Goal: Task Accomplishment & Management: Complete application form

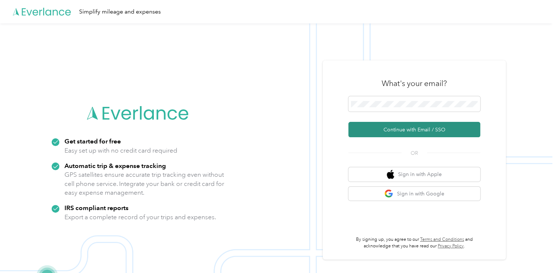
click at [400, 130] on button "Continue with Email / SSO" at bounding box center [414, 129] width 132 height 15
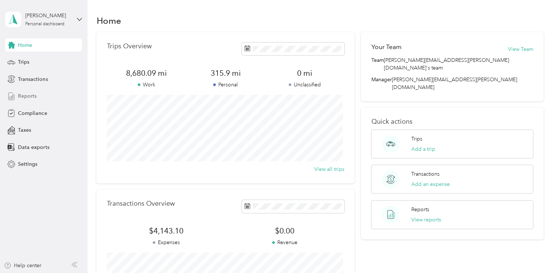
click at [28, 95] on span "Reports" at bounding box center [27, 96] width 19 height 8
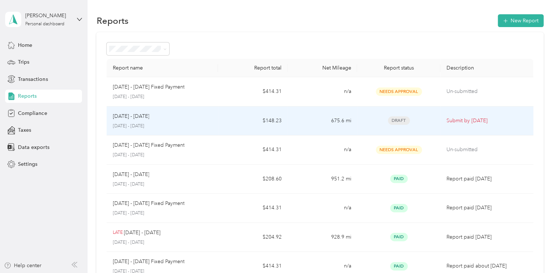
click at [164, 118] on div "[DATE] - [DATE]" at bounding box center [162, 116] width 100 height 8
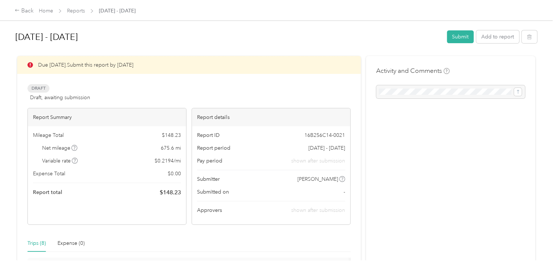
click at [396, 92] on div at bounding box center [450, 91] width 149 height 13
click at [460, 38] on button "Submit" at bounding box center [460, 36] width 27 height 13
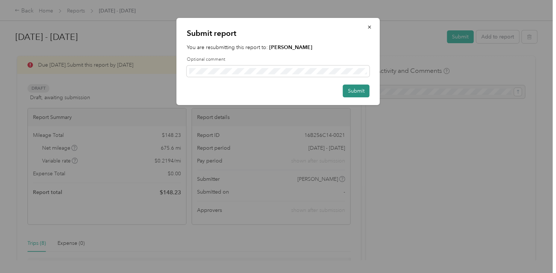
click at [354, 95] on button "Submit" at bounding box center [356, 91] width 27 height 13
